Goal: Transaction & Acquisition: Purchase product/service

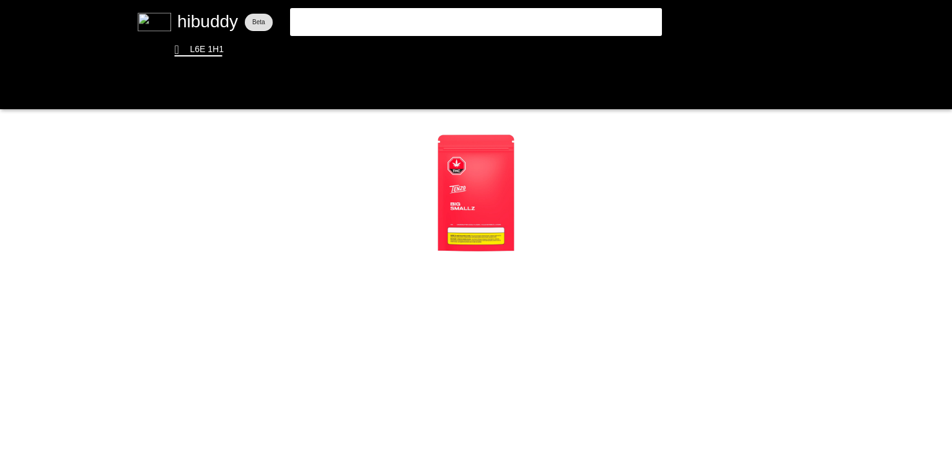
click at [363, 60] on flt-glass-pane at bounding box center [476, 229] width 952 height 458
click at [358, 44] on flt-glass-pane at bounding box center [476, 229] width 952 height 458
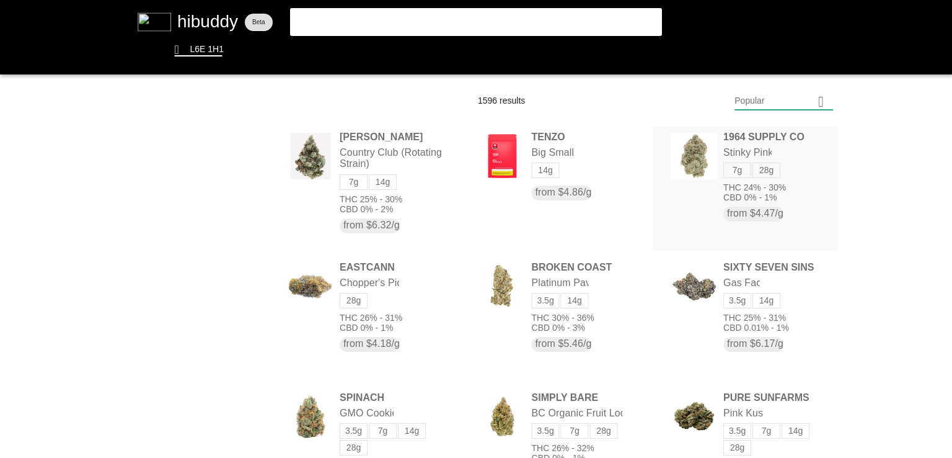
click at [719, 162] on flt-glass-pane at bounding box center [476, 229] width 952 height 458
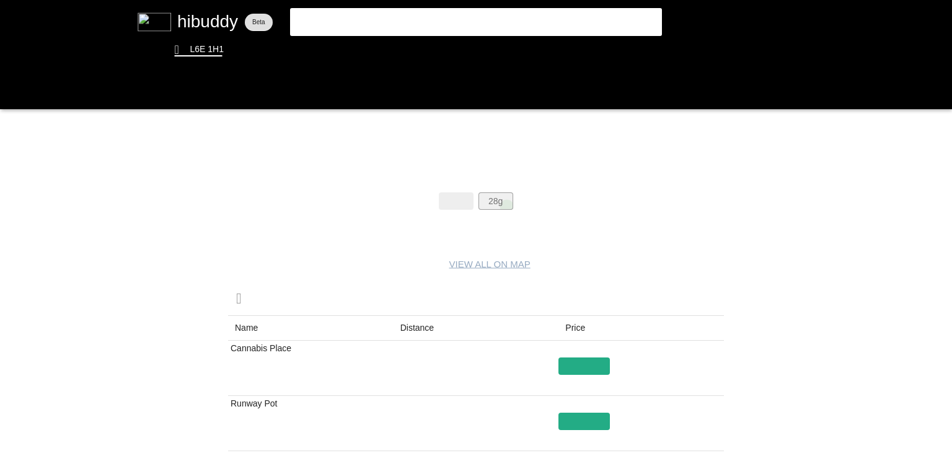
click at [507, 206] on flt-glass-pane at bounding box center [476, 229] width 952 height 458
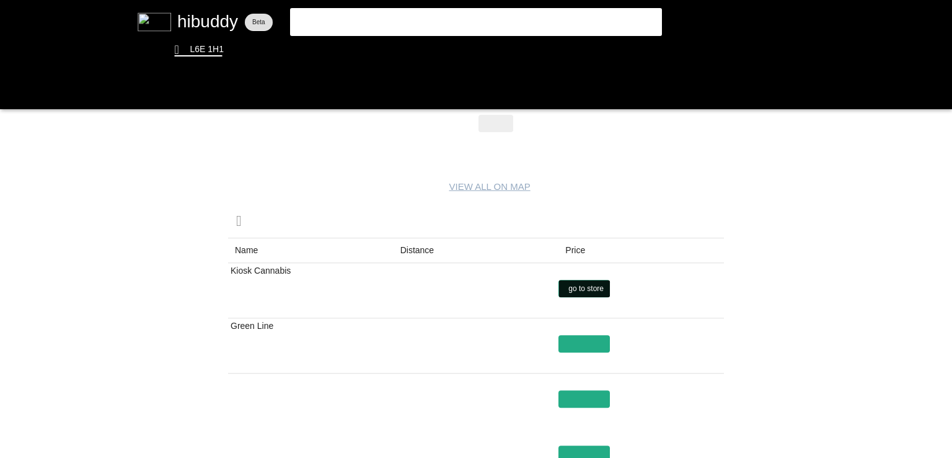
click at [581, 288] on flt-glass-pane at bounding box center [476, 229] width 952 height 458
click at [268, 286] on flt-glass-pane at bounding box center [476, 229] width 952 height 458
click at [404, 247] on flt-glass-pane at bounding box center [476, 229] width 952 height 458
click at [575, 285] on flt-glass-pane at bounding box center [476, 229] width 952 height 458
click at [586, 395] on flt-glass-pane at bounding box center [476, 229] width 952 height 458
